Goal: Task Accomplishment & Management: Complete application form

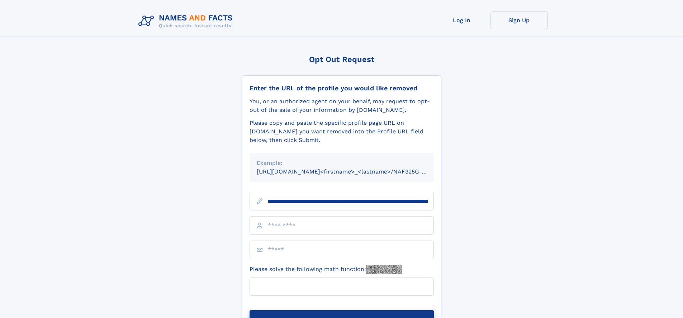
scroll to position [0, 80]
type input "**********"
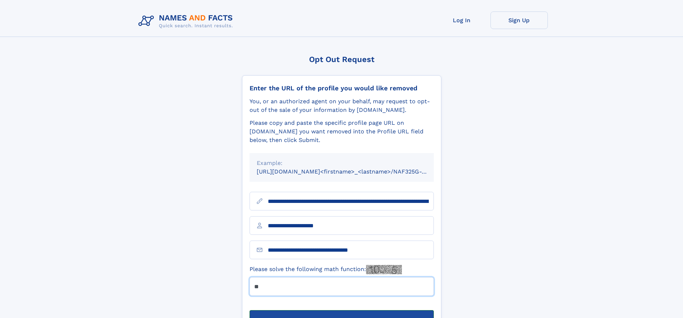
type input "**"
click at [341, 310] on button "Submit Opt Out Request" at bounding box center [342, 321] width 184 height 23
